Goal: Navigation & Orientation: Find specific page/section

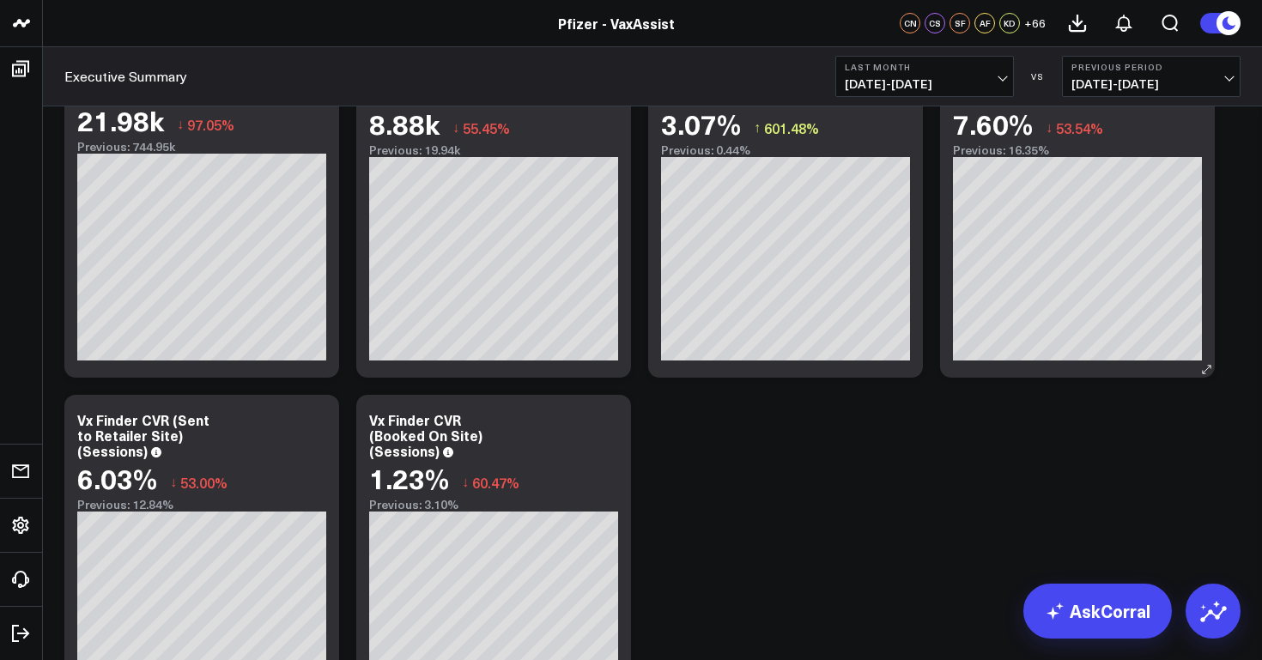
scroll to position [922, 0]
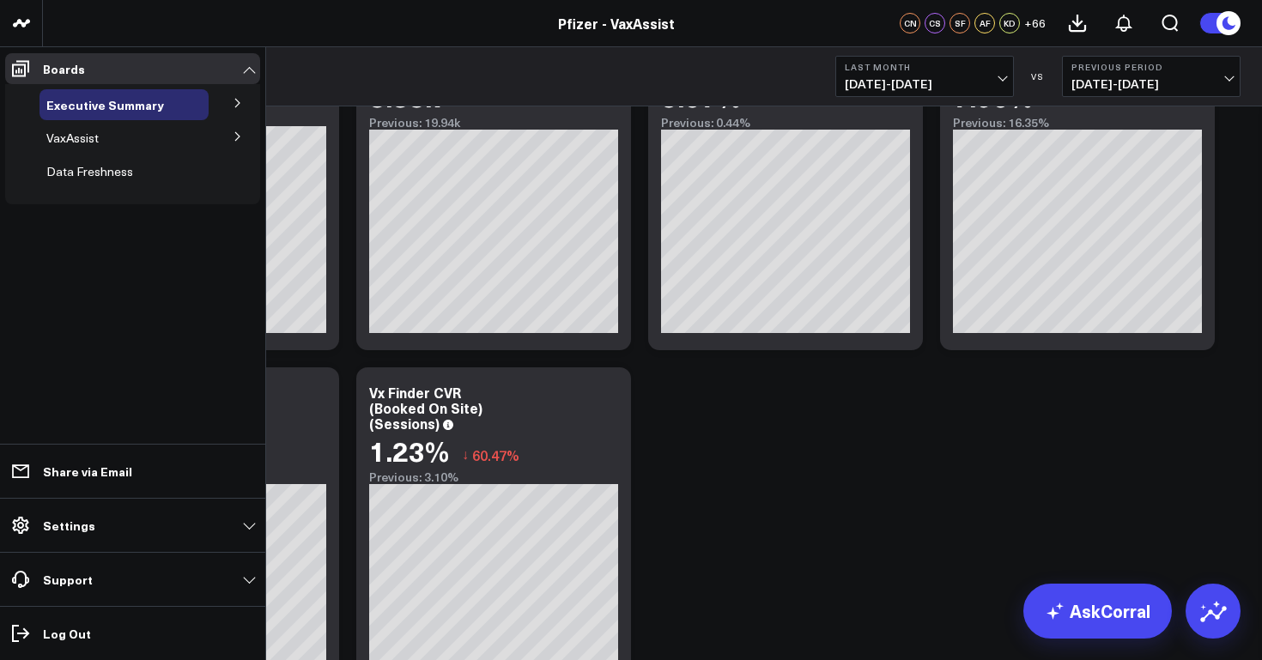
click at [239, 100] on icon at bounding box center [238, 103] width 10 height 10
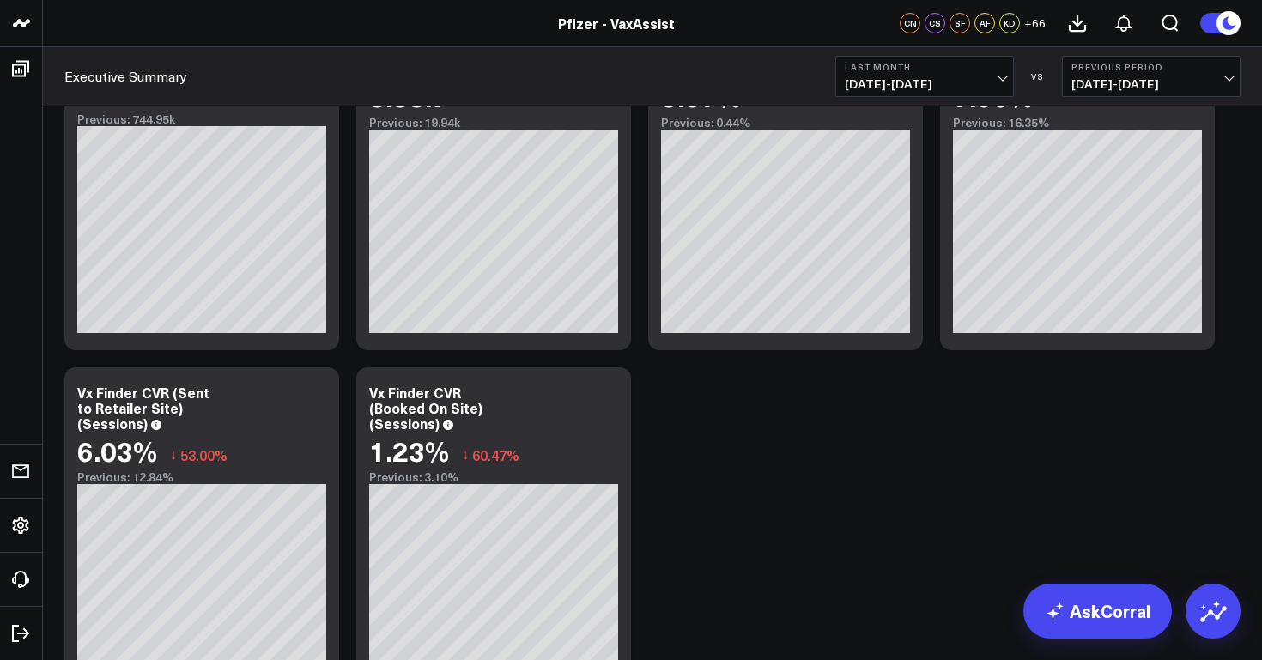
click at [297, 22] on div "Pfizer - VaxAssist" at bounding box center [620, 23] width 1241 height 19
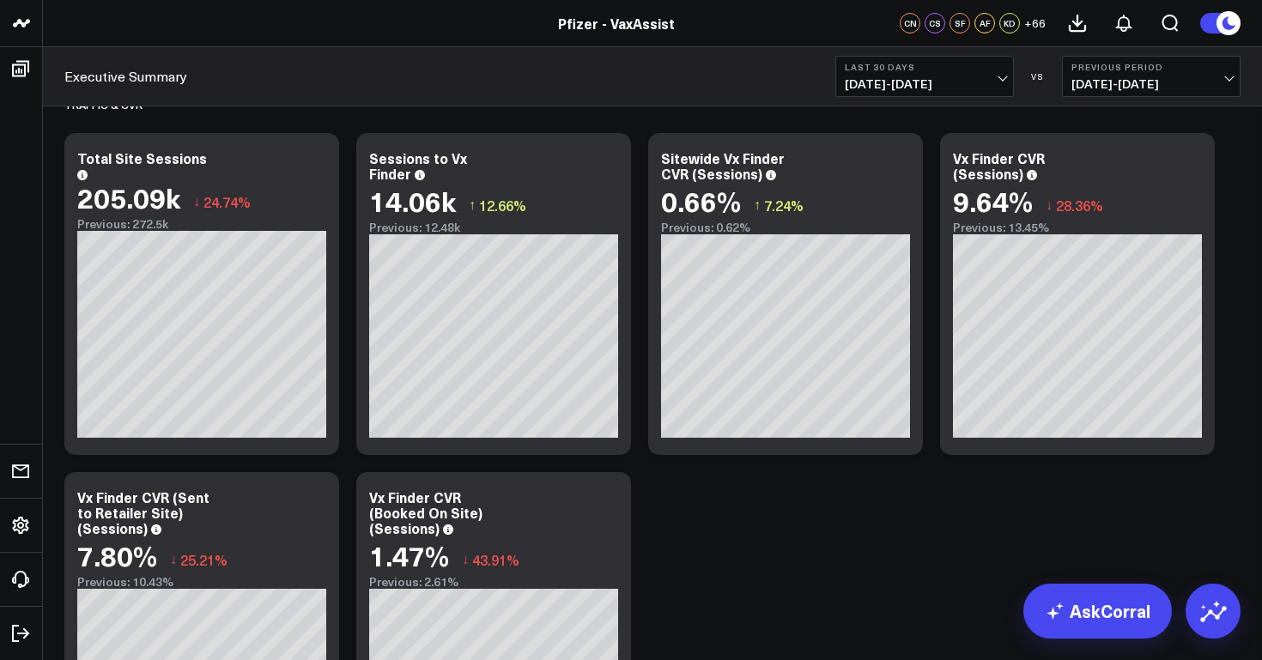
scroll to position [816, 0]
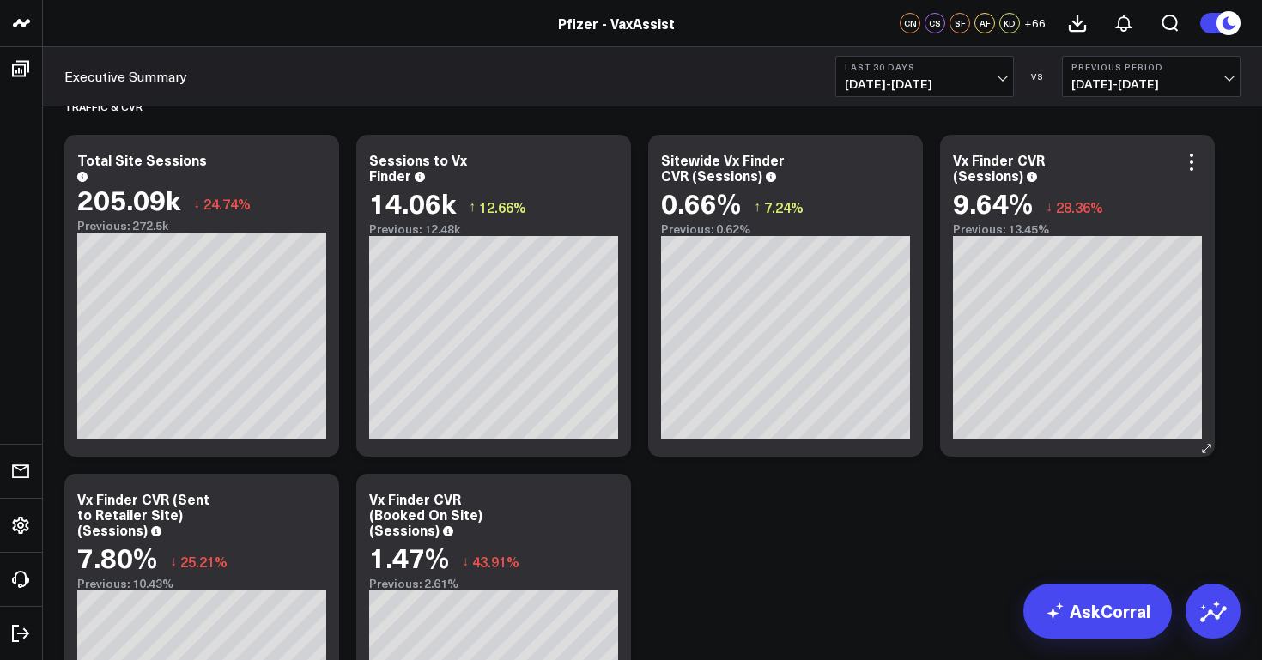
click at [1029, 175] on icon at bounding box center [1032, 177] width 10 height 10
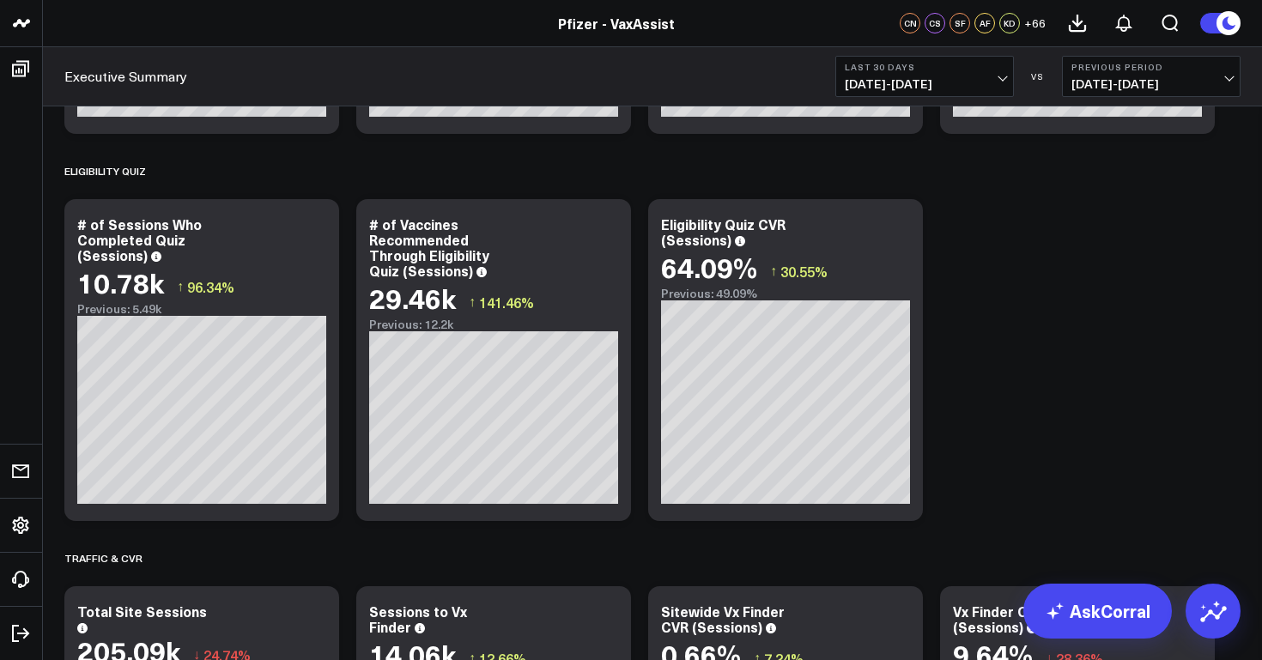
scroll to position [0, 0]
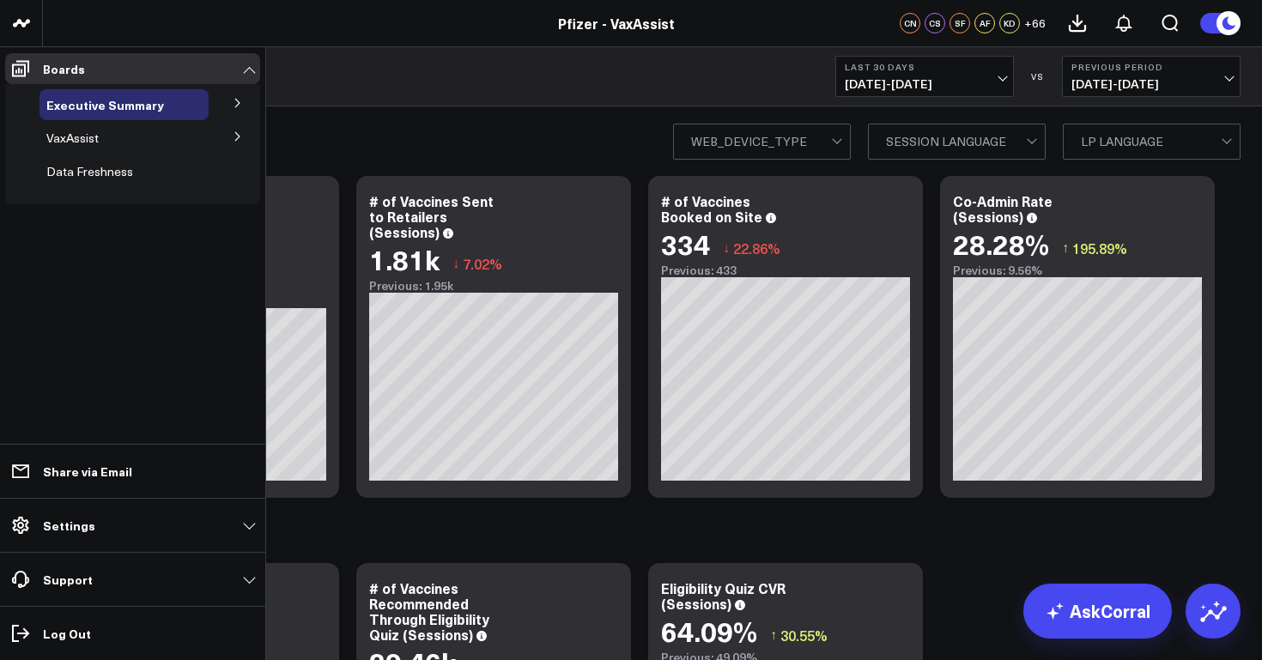
click at [238, 101] on icon at bounding box center [238, 103] width 10 height 10
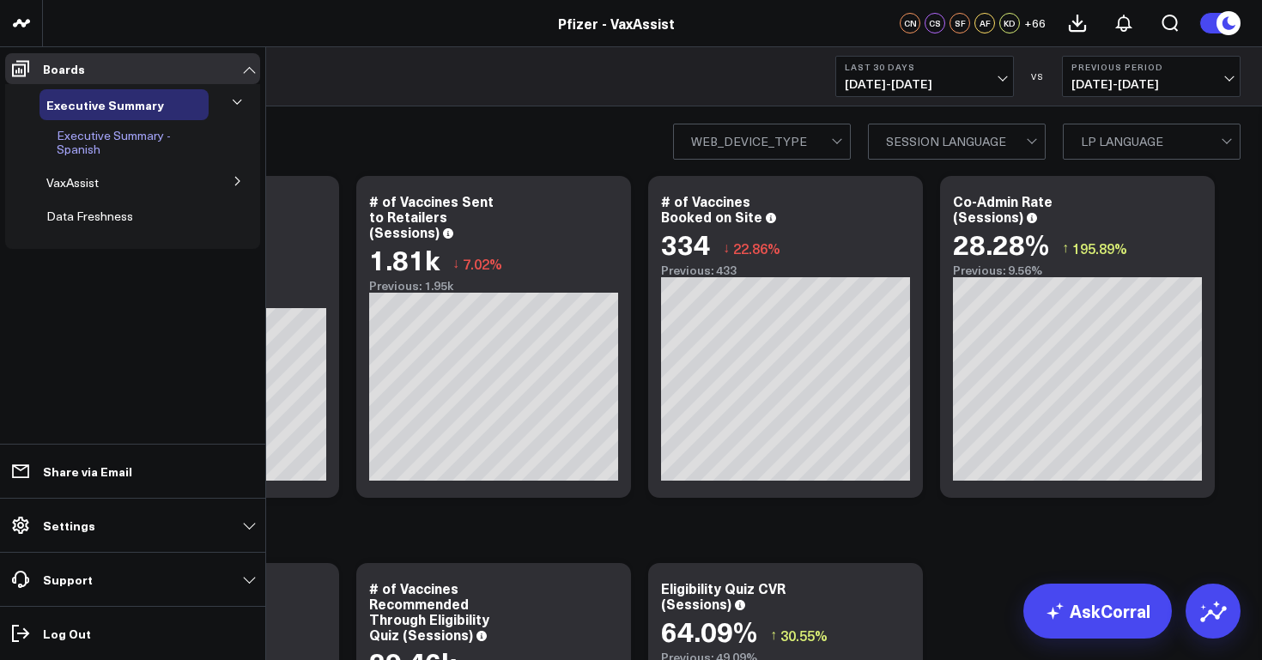
click at [98, 141] on span "Executive Summary - Spanish" at bounding box center [114, 142] width 114 height 30
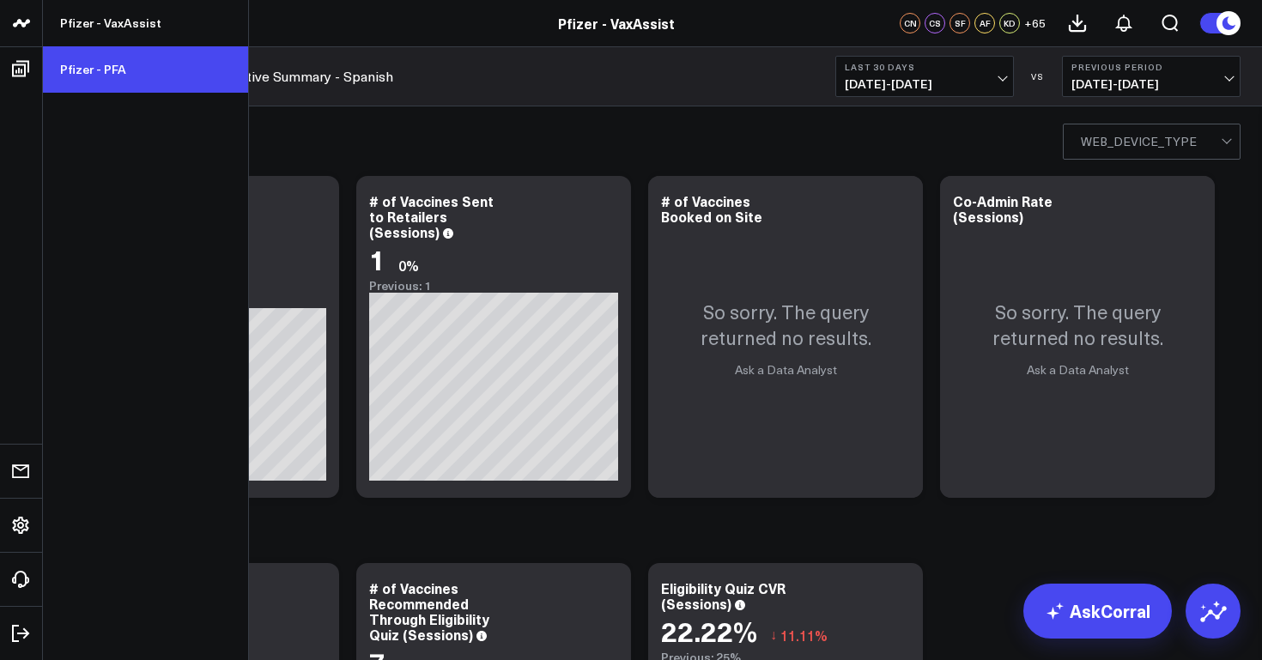
click at [107, 65] on link "Pfizer - PFA" at bounding box center [145, 69] width 205 height 46
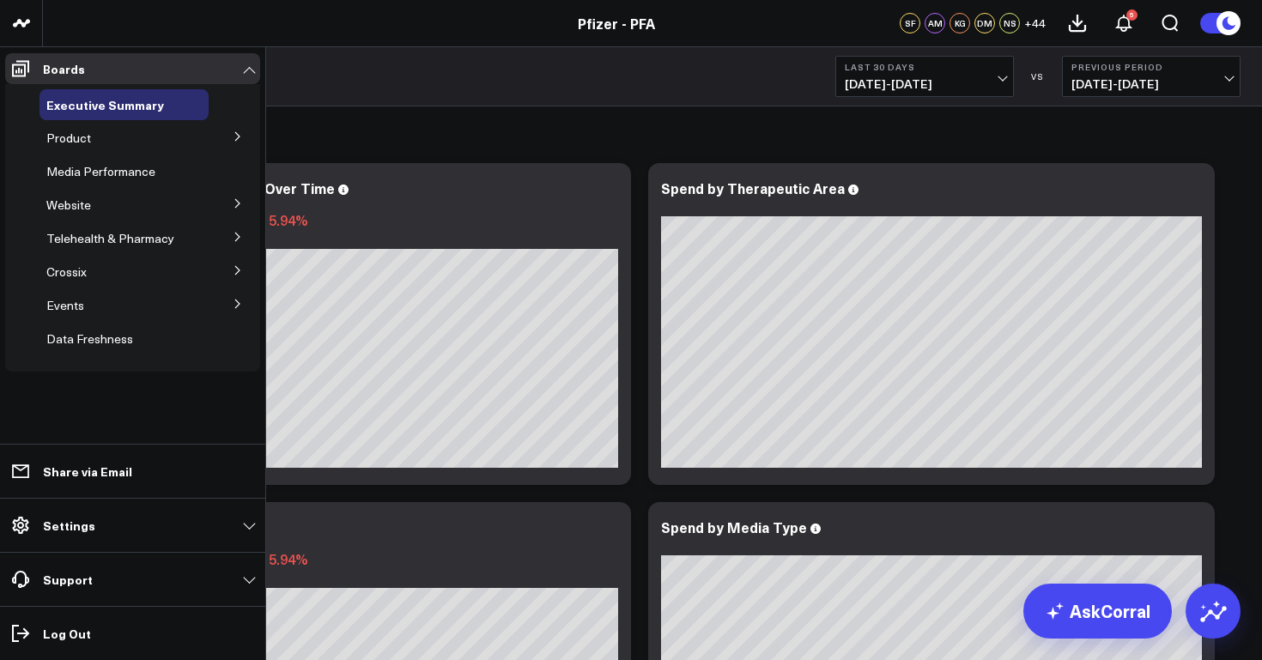
click at [240, 135] on icon at bounding box center [238, 136] width 10 height 10
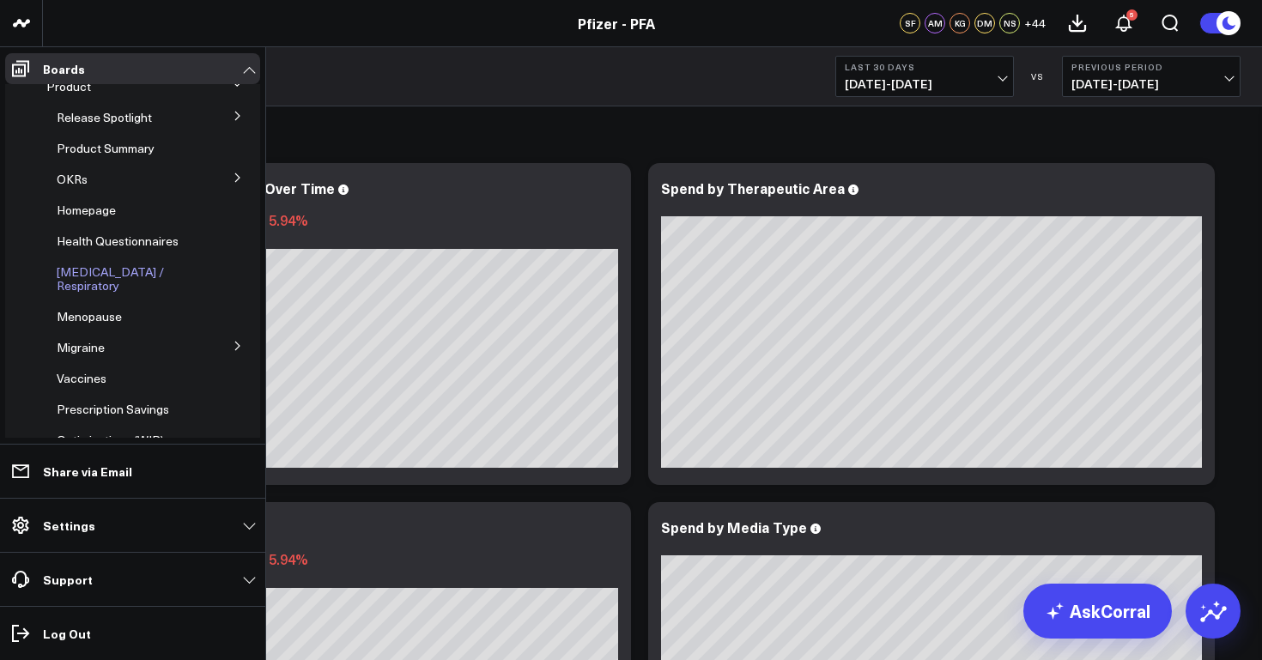
scroll to position [46, 0]
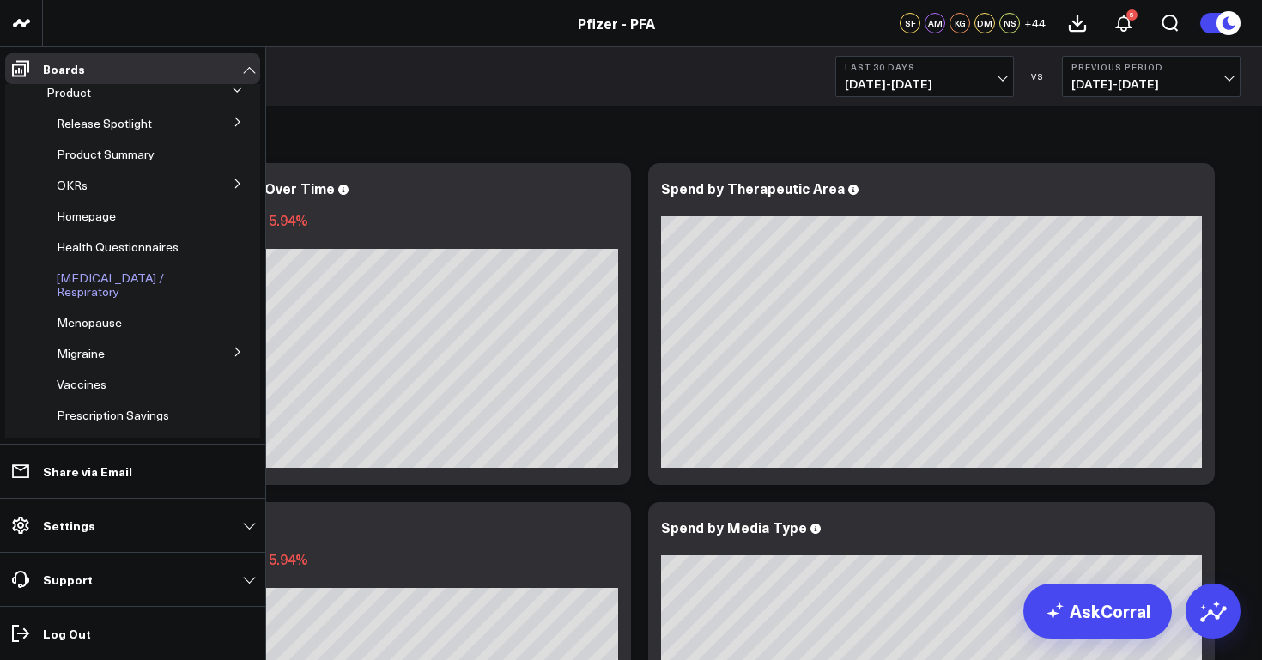
click at [152, 275] on span "COVID-19 / Respiratory" at bounding box center [110, 285] width 107 height 30
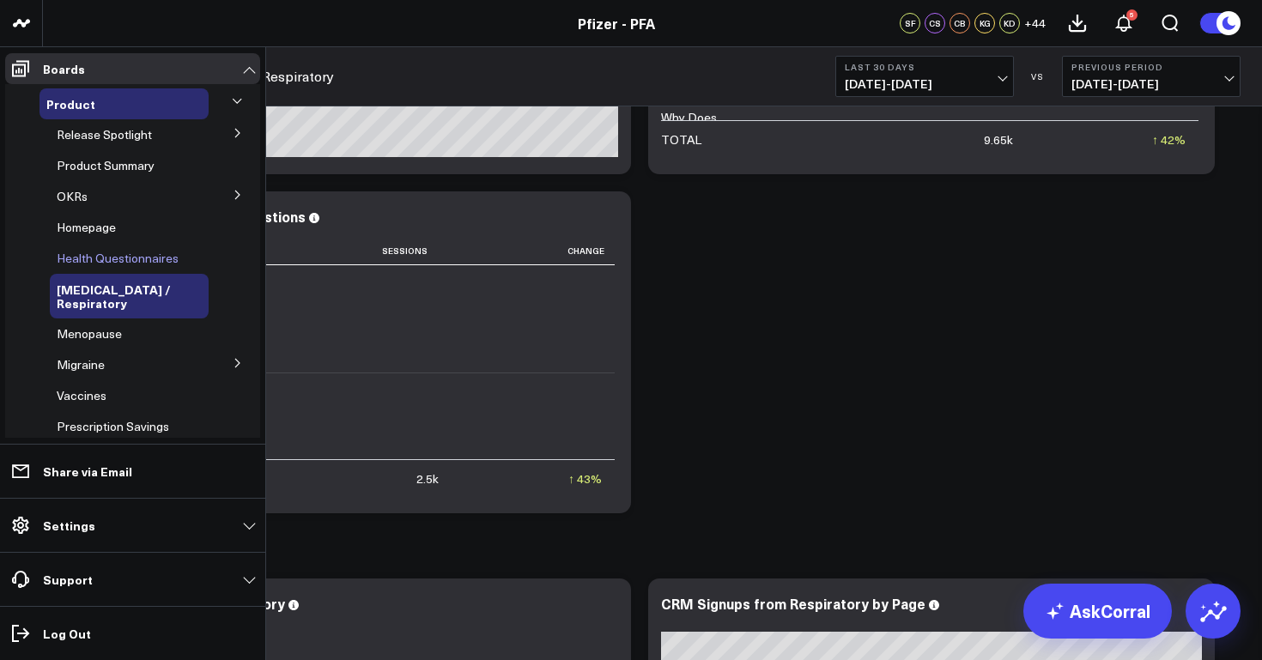
scroll to position [54, 0]
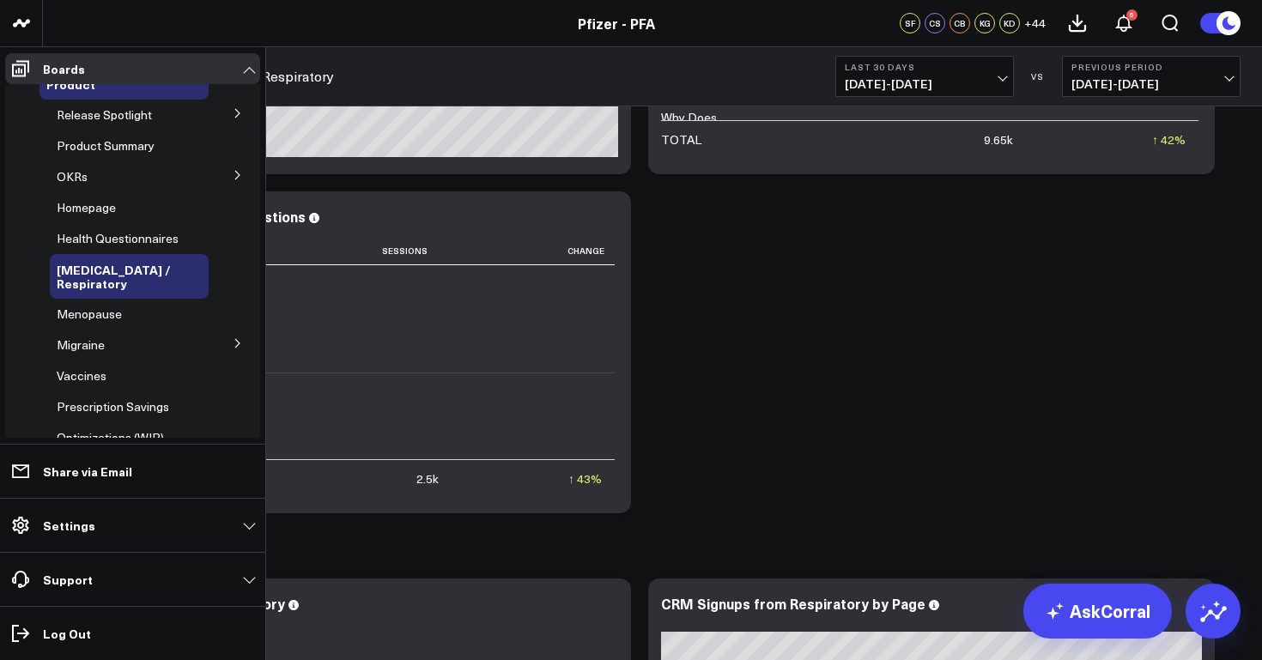
click at [233, 338] on icon at bounding box center [238, 343] width 10 height 10
click at [88, 337] on span "Migraine" at bounding box center [81, 345] width 48 height 16
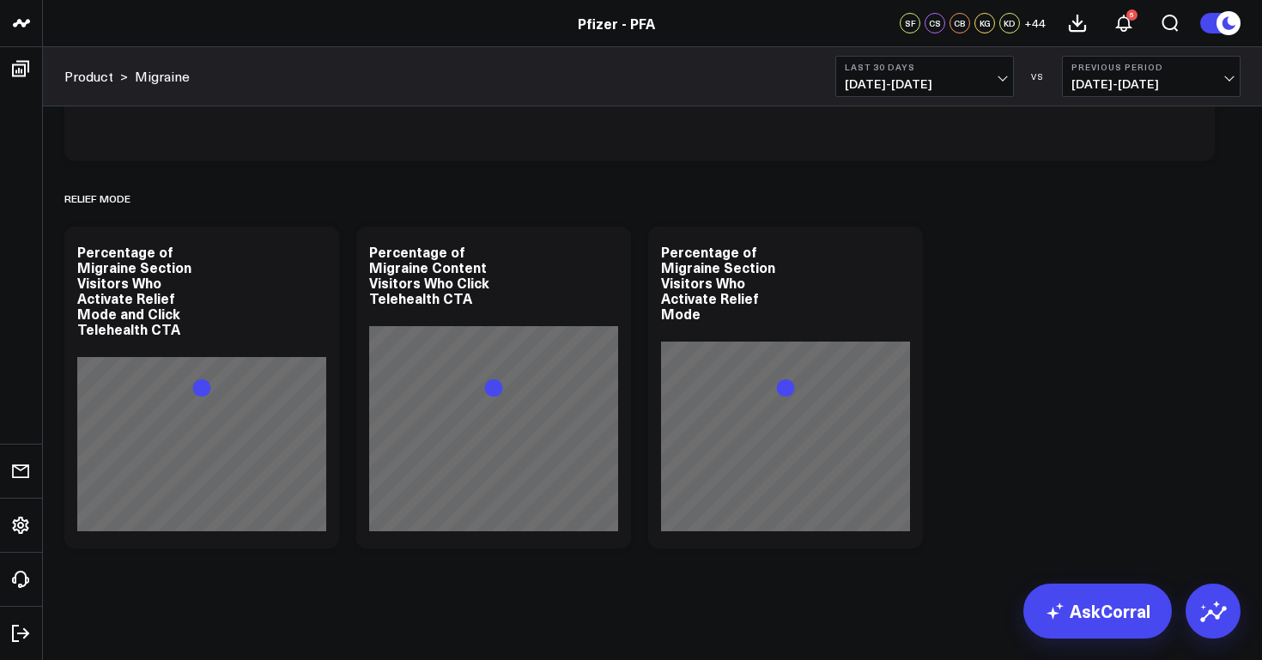
scroll to position [10075, 0]
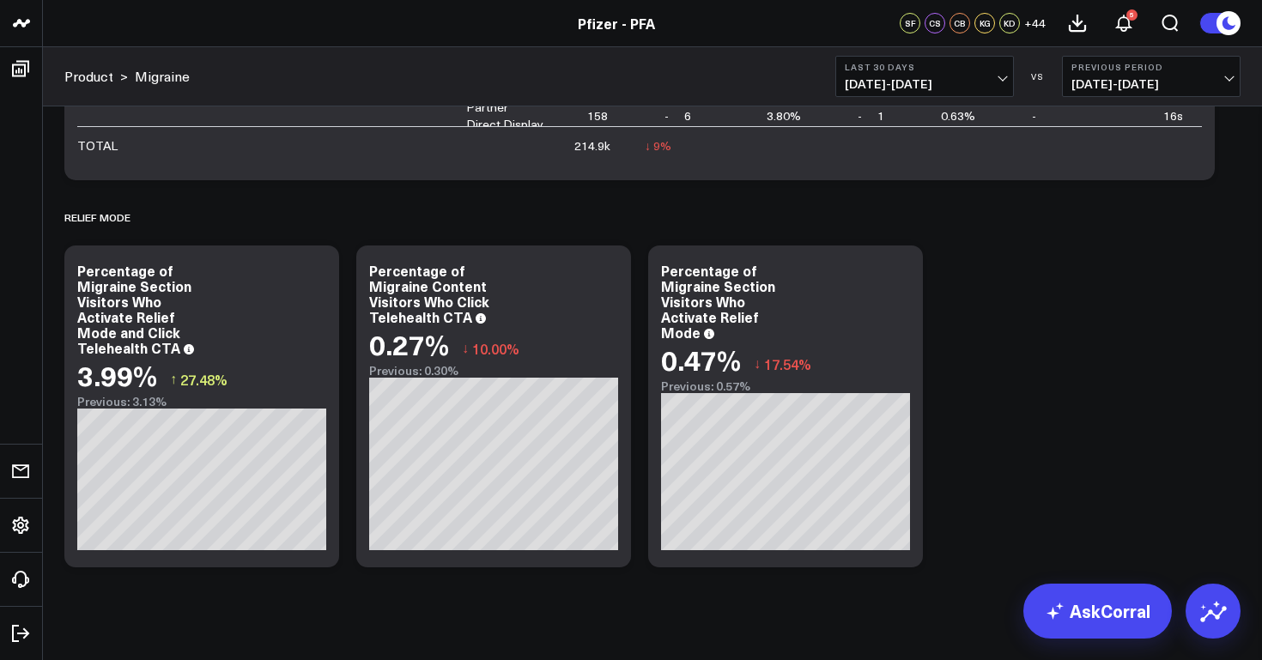
click at [1001, 77] on span "07/19/25 - 08/17/25" at bounding box center [925, 84] width 160 height 14
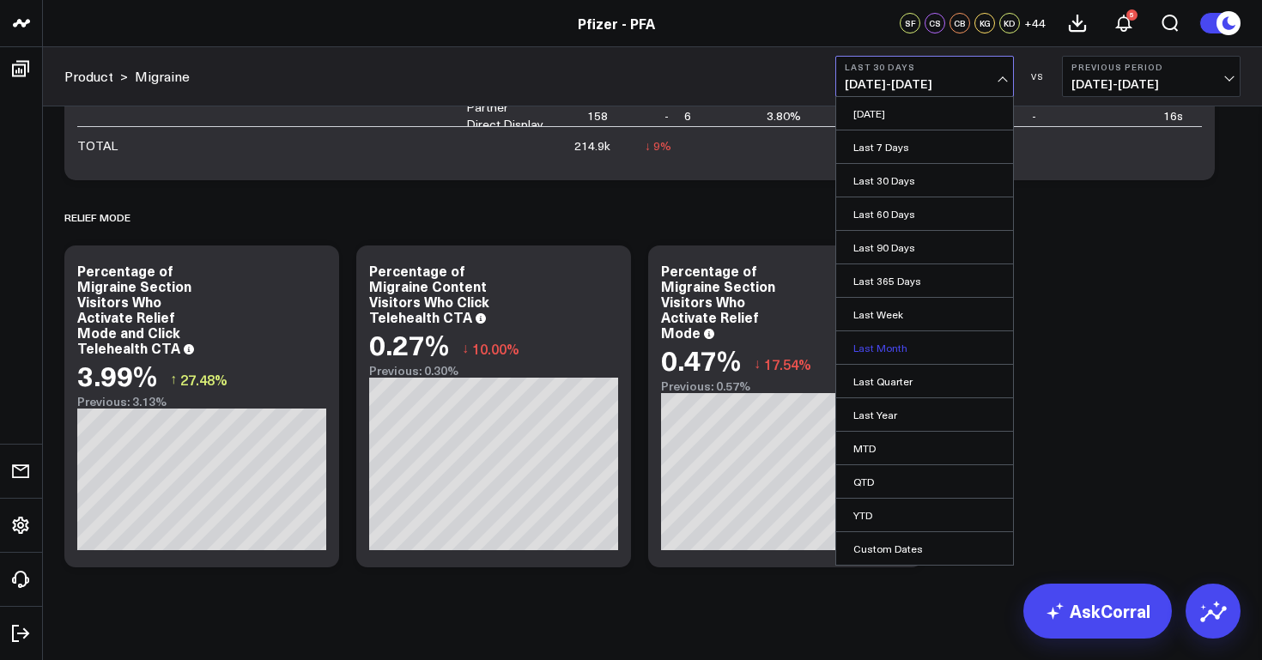
click at [914, 344] on link "Last Month" at bounding box center [924, 347] width 177 height 33
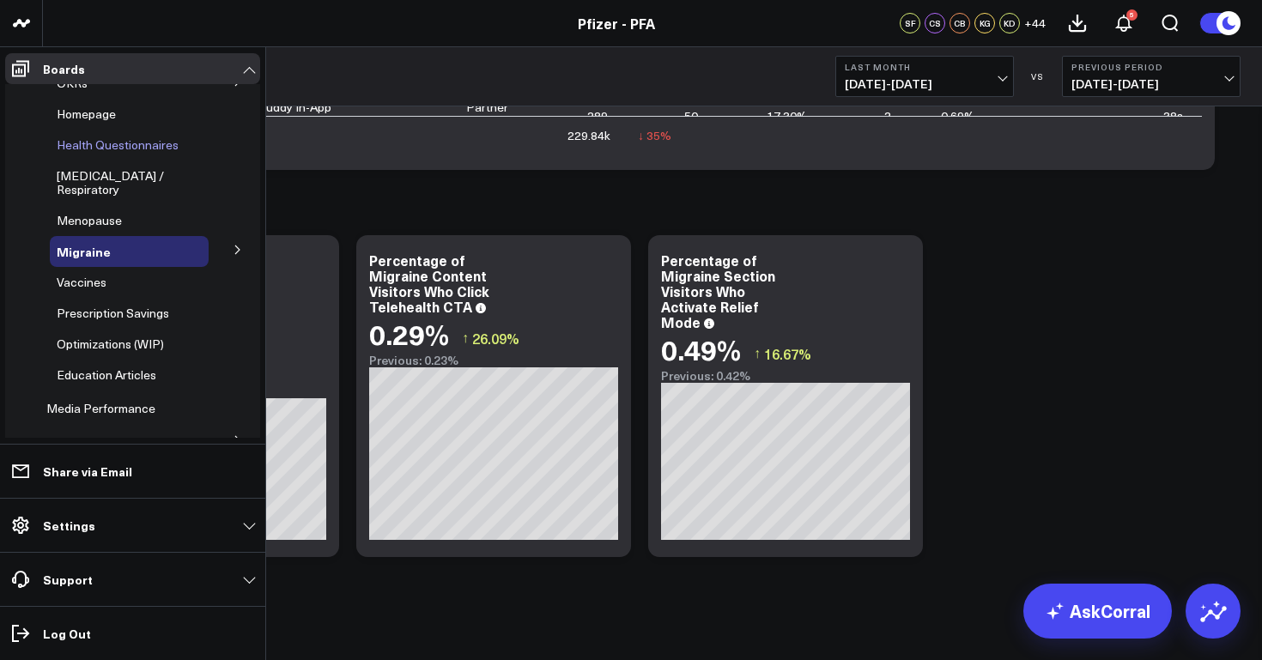
scroll to position [149, 0]
click at [142, 303] on span "Prescription Savings" at bounding box center [113, 311] width 112 height 16
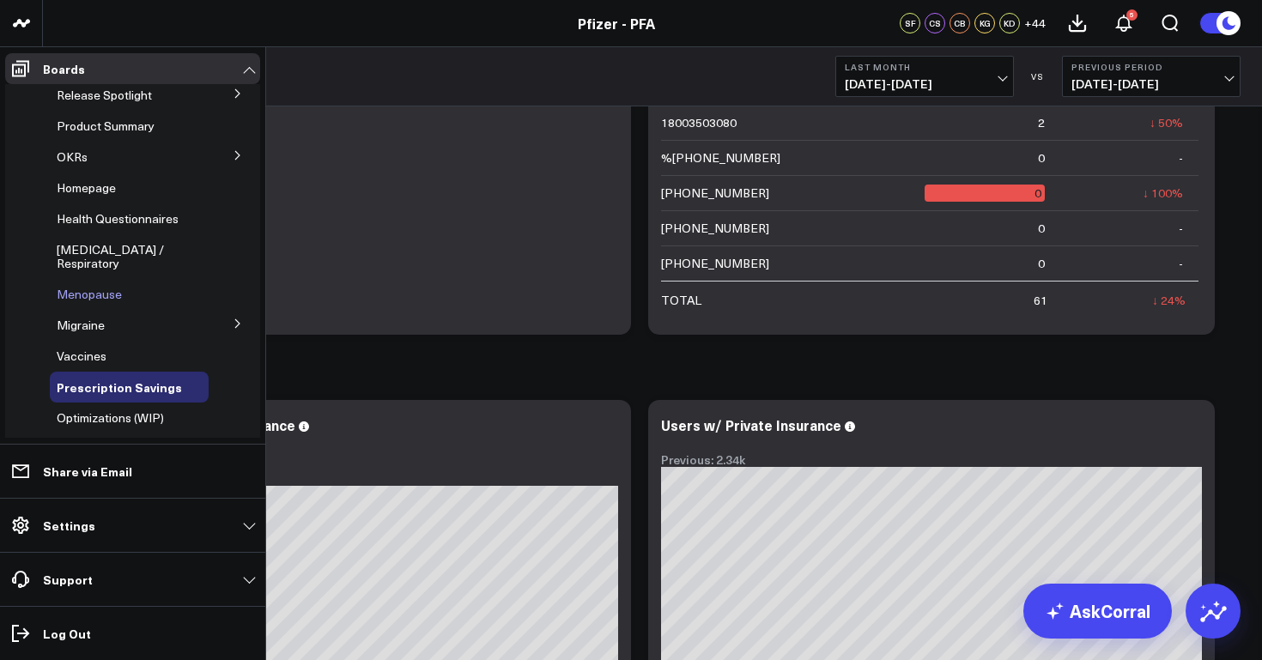
scroll to position [147, 0]
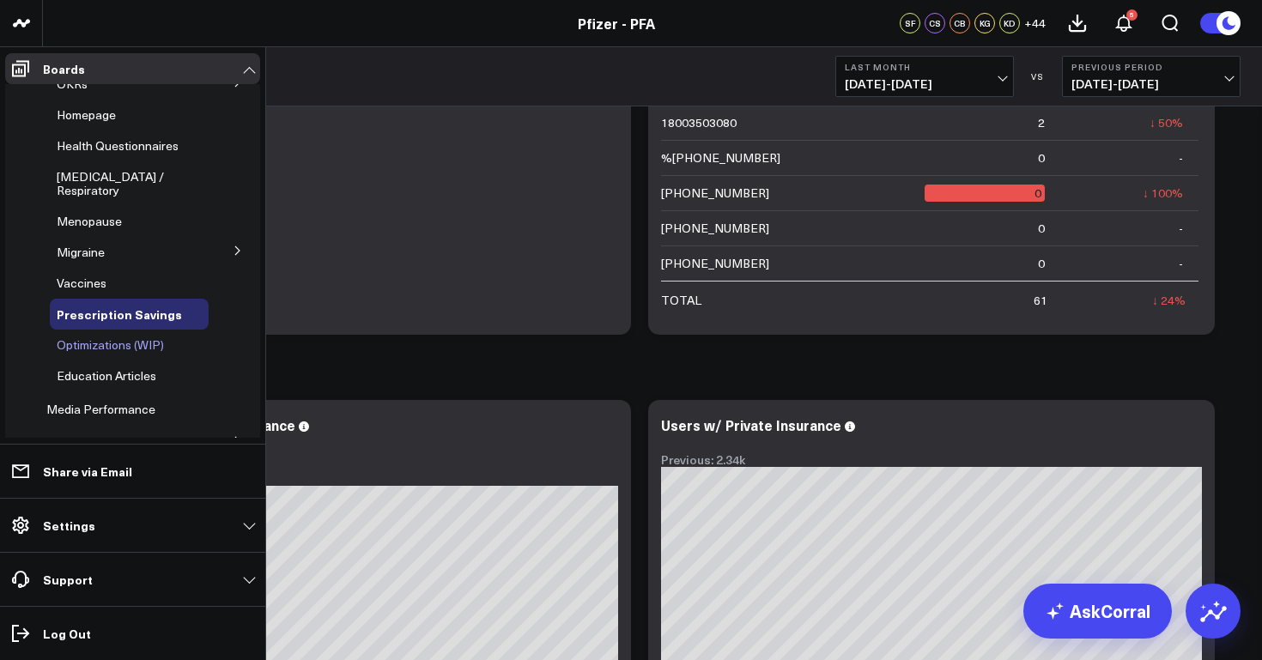
click at [106, 337] on span "Optimizations (WIP)" at bounding box center [110, 345] width 107 height 16
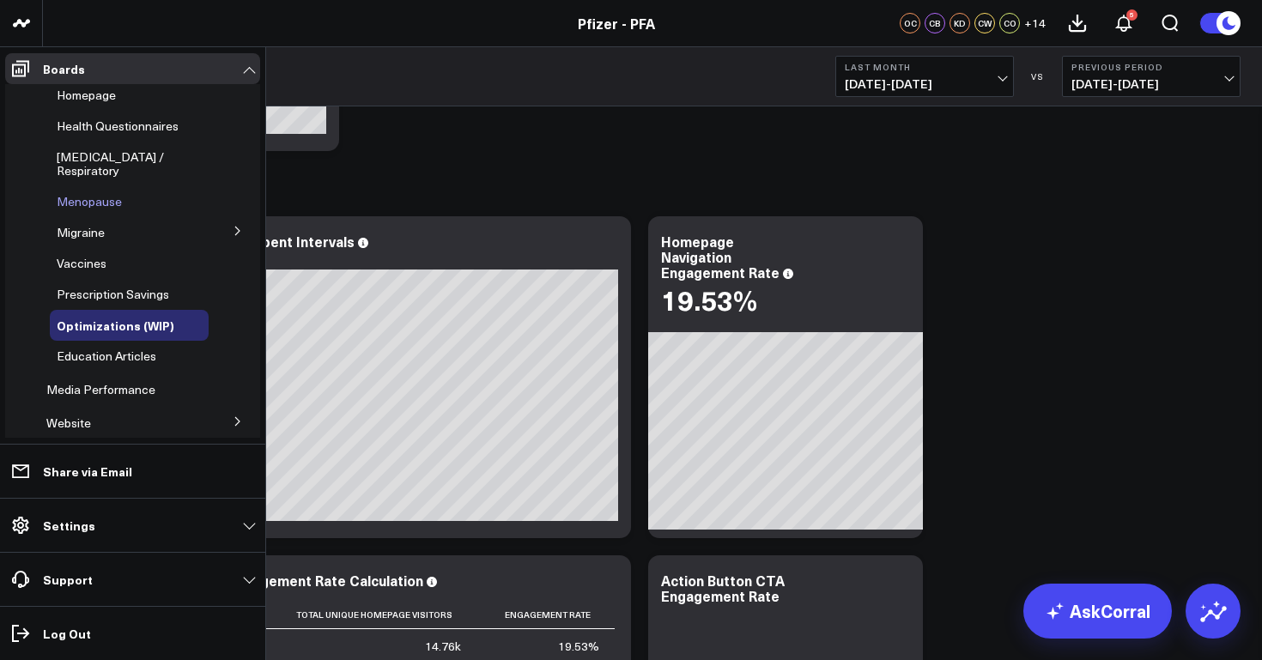
scroll to position [171, 0]
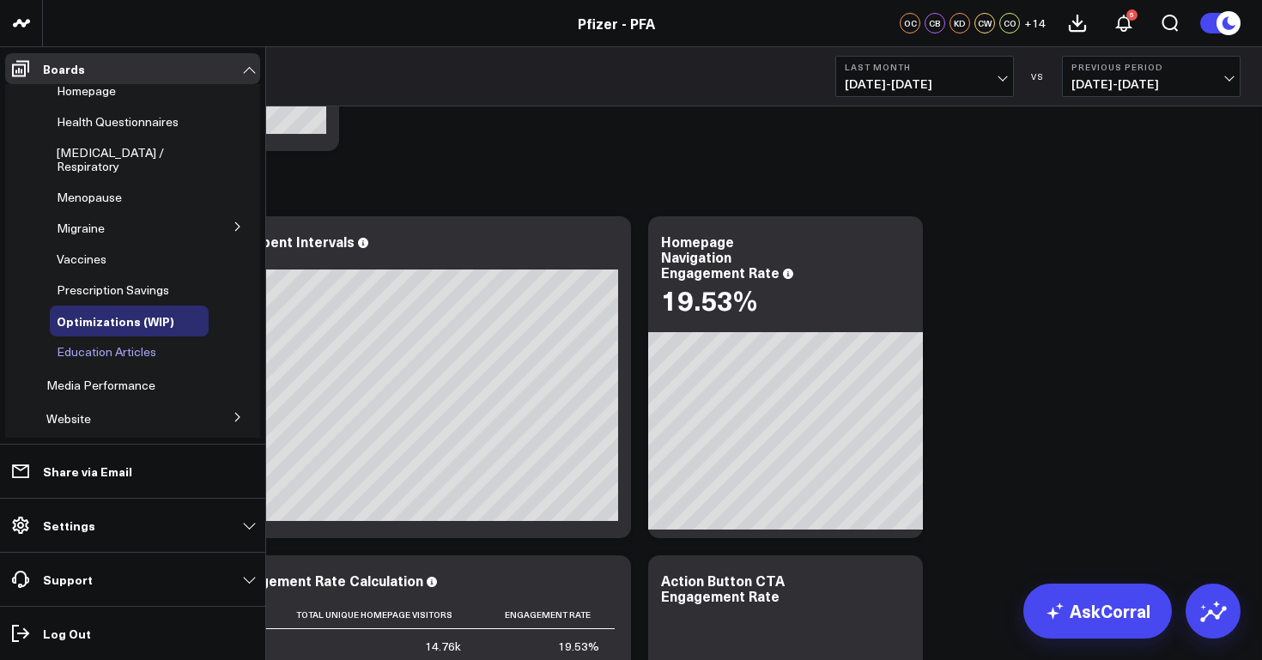
click at [112, 343] on span "Education Articles" at bounding box center [107, 351] width 100 height 16
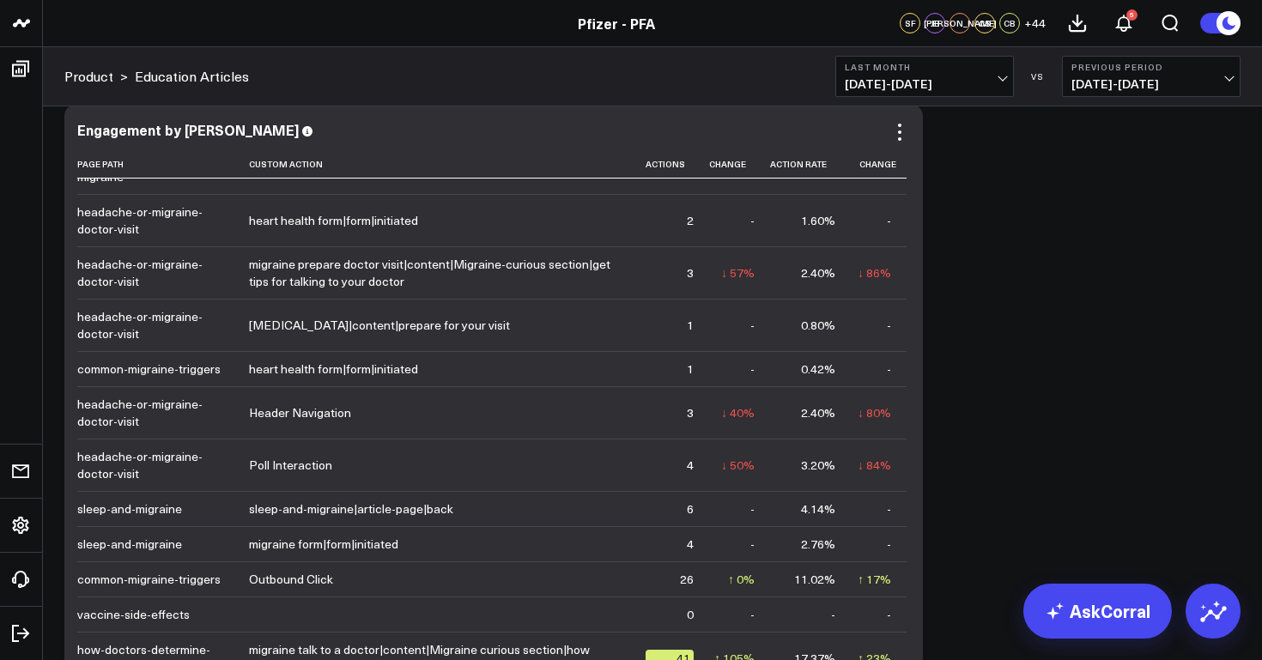
scroll to position [408, 0]
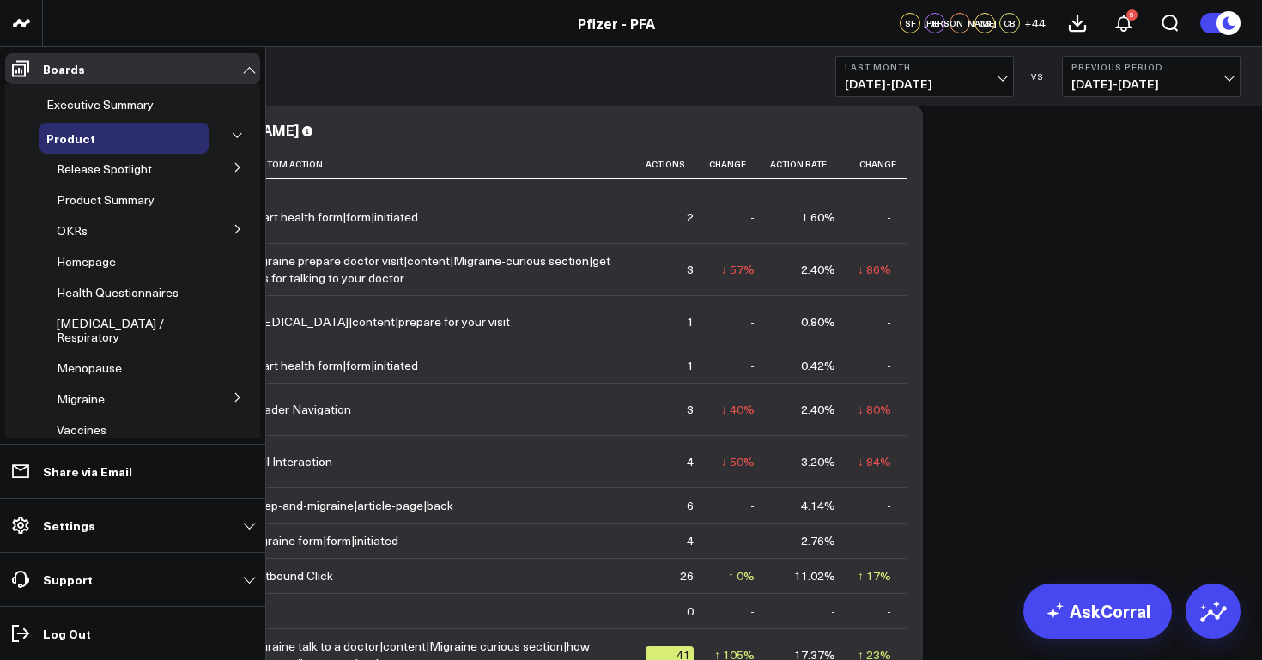
click at [232, 136] on icon at bounding box center [237, 136] width 10 height 10
click at [233, 137] on icon at bounding box center [237, 135] width 9 height 4
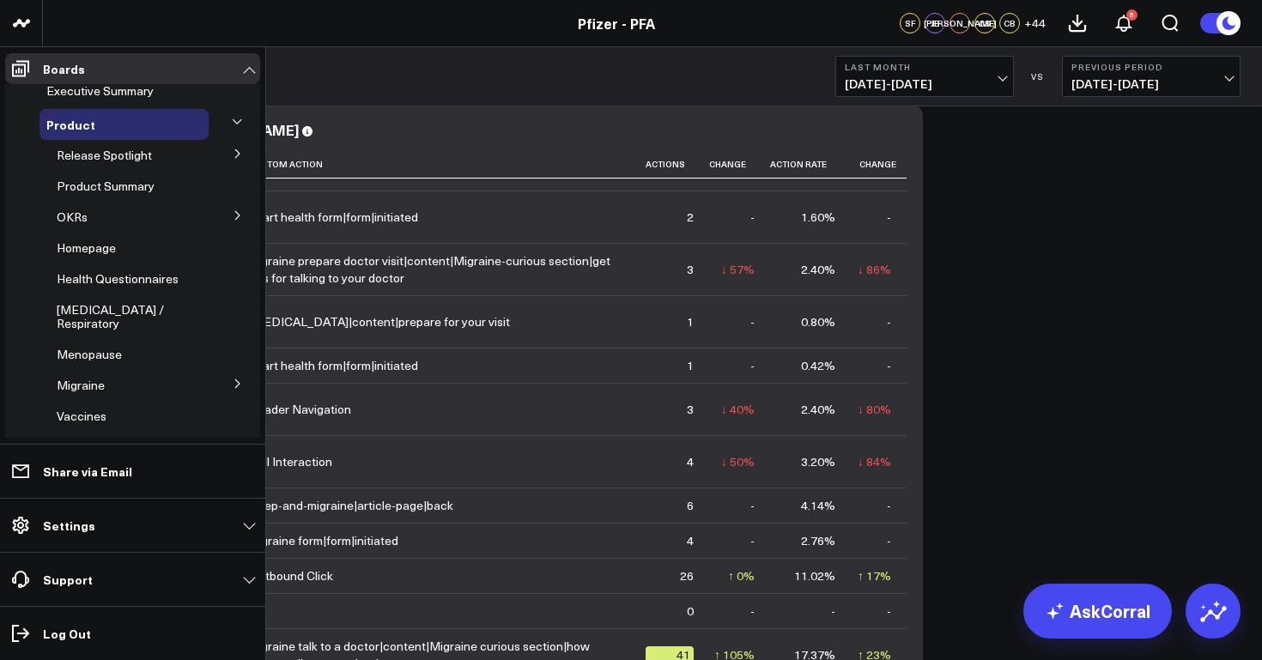
scroll to position [0, 0]
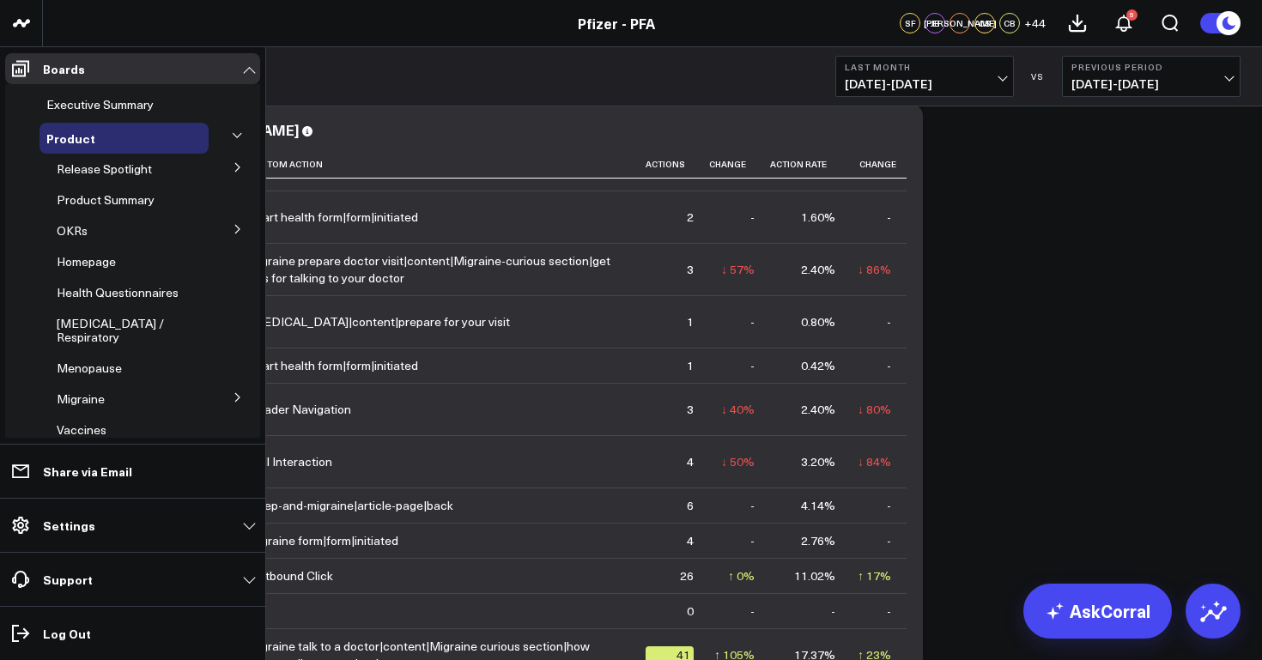
click at [232, 134] on icon at bounding box center [237, 136] width 10 height 10
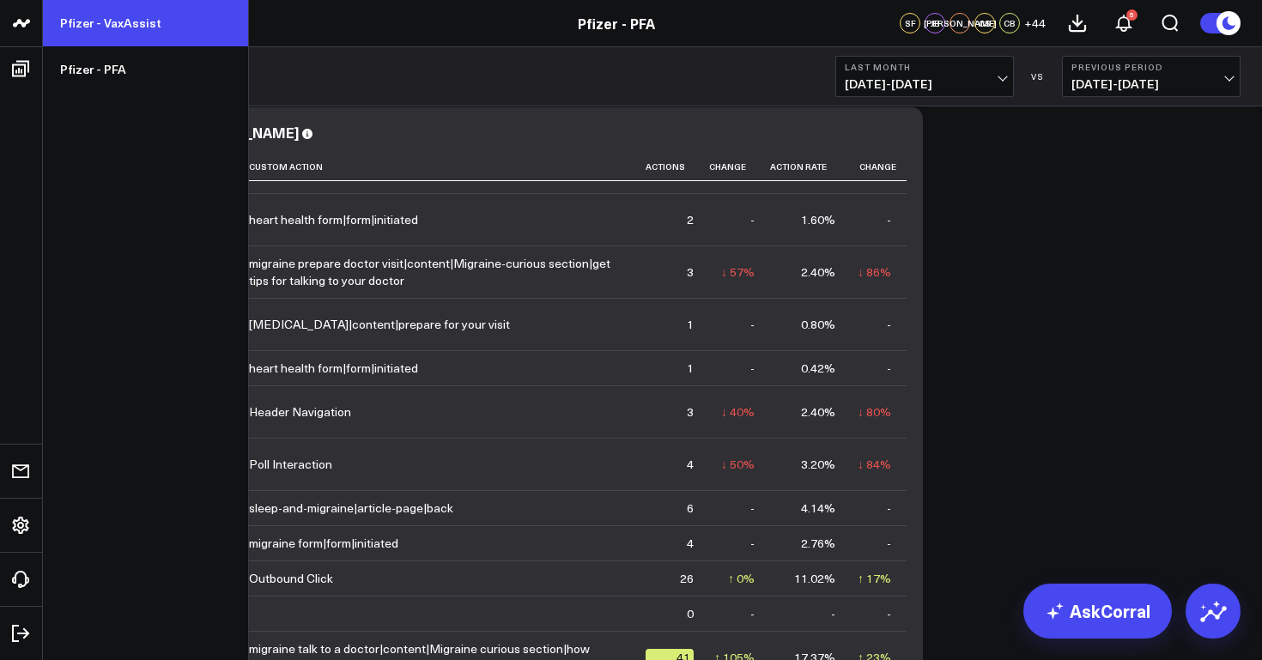
click at [125, 32] on link "Pfizer - VaxAssist" at bounding box center [145, 23] width 205 height 46
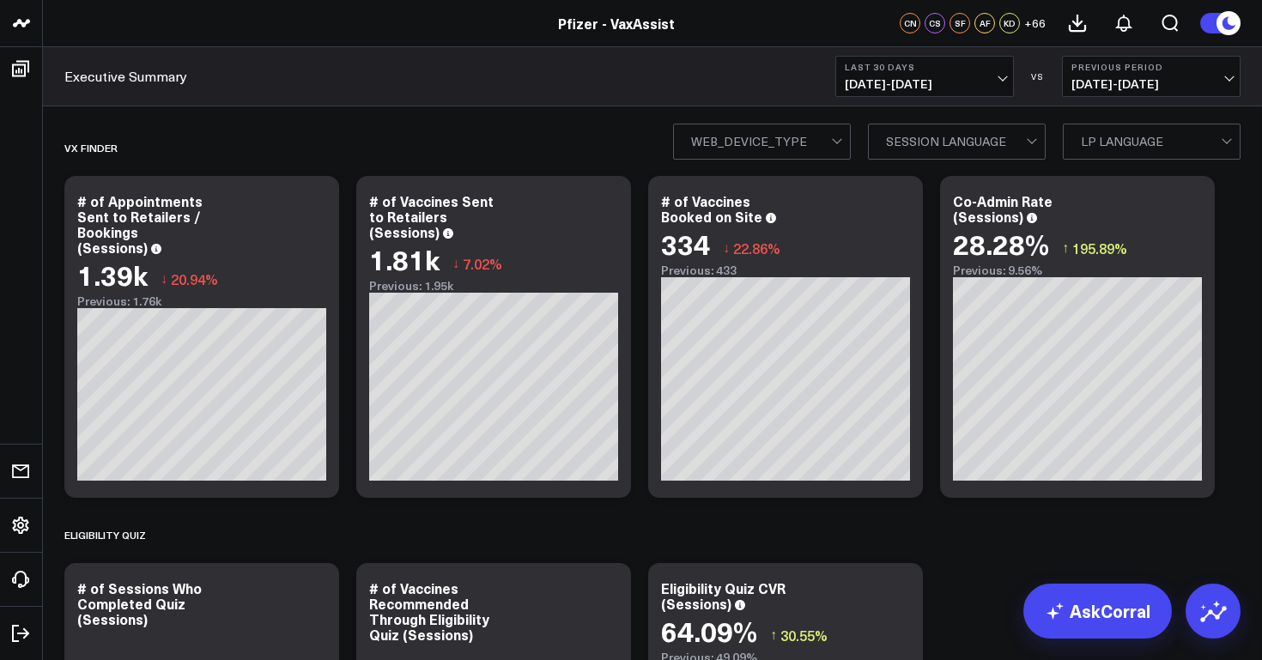
click at [985, 81] on span "[DATE] - [DATE]" at bounding box center [925, 84] width 160 height 14
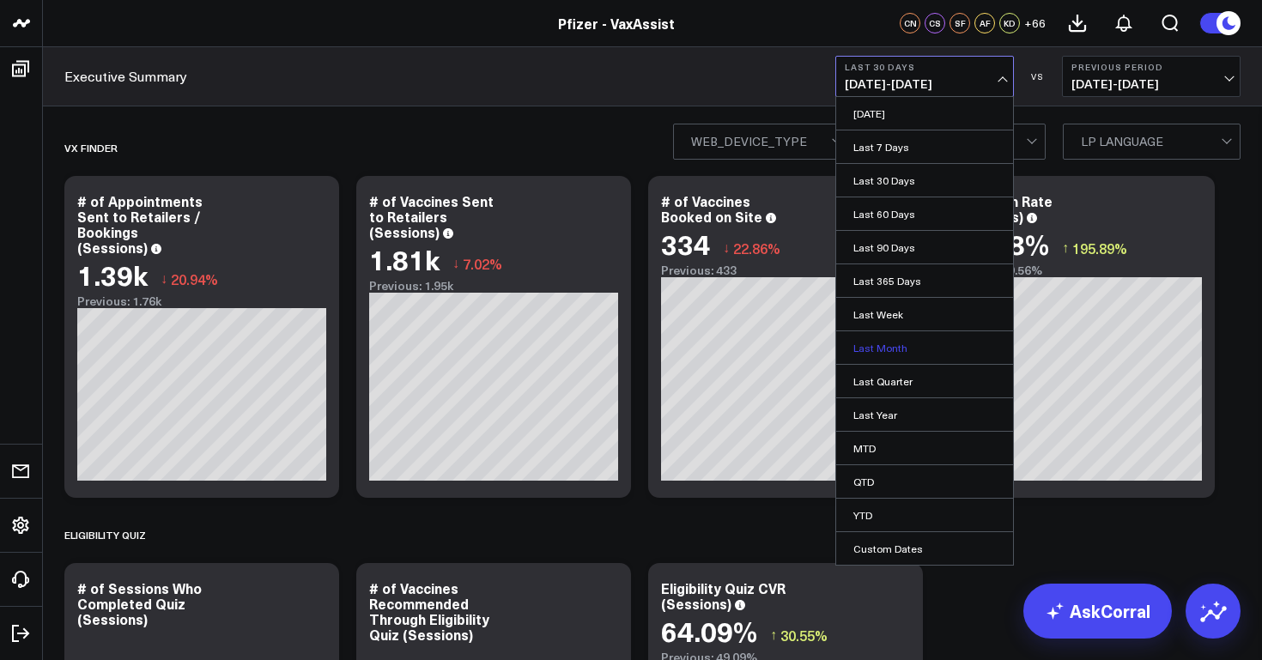
click at [906, 346] on link "Last Month" at bounding box center [924, 347] width 177 height 33
